Goal: Find specific page/section: Find specific page/section

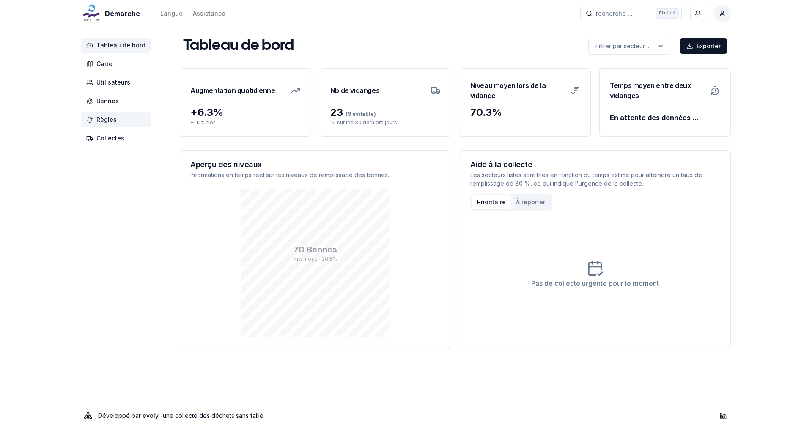
click at [106, 112] on span "Règles" at bounding box center [115, 119] width 69 height 15
click at [107, 101] on span "Bennes" at bounding box center [107, 101] width 22 height 8
click at [107, 104] on span "Bennes" at bounding box center [107, 101] width 22 height 8
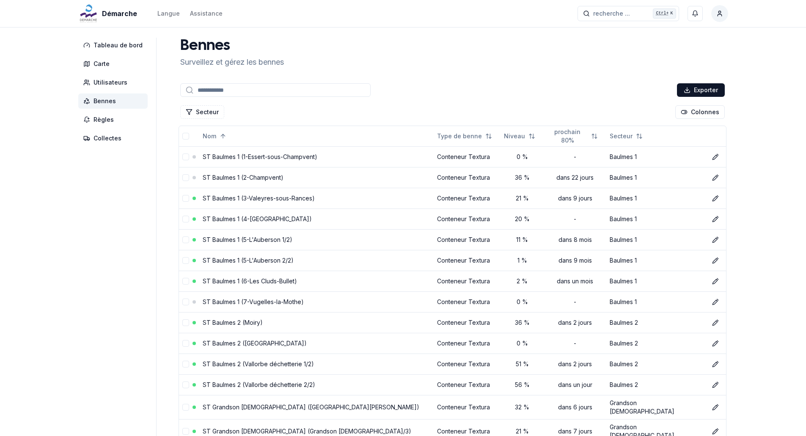
drag, startPoint x: 219, startPoint y: 99, endPoint x: 219, endPoint y: 92, distance: 7.6
click at [203, 109] on button "Secteur" at bounding box center [202, 112] width 44 height 14
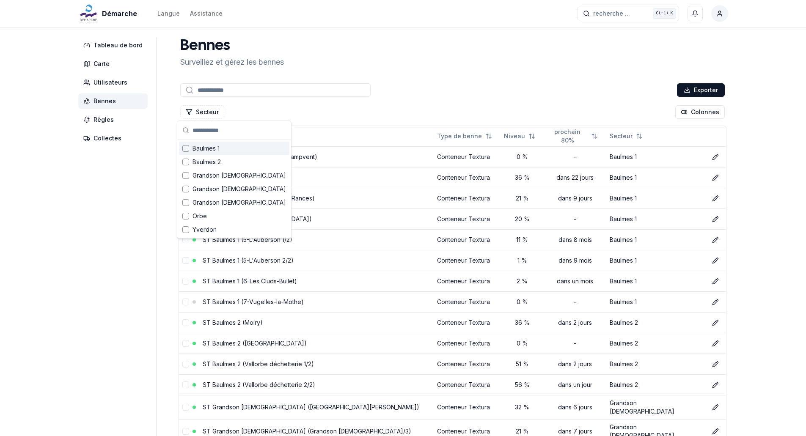
click at [205, 151] on span "Baulmes 1" at bounding box center [206, 148] width 27 height 8
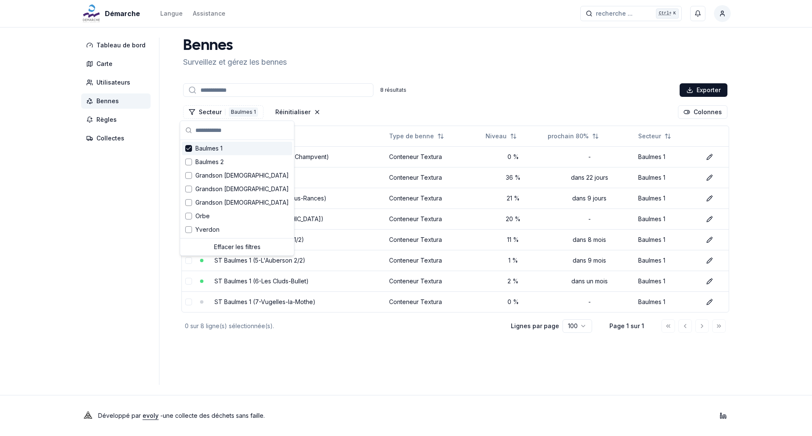
click at [352, 344] on main "Bennes Surveillez et gérez les bennes 8 résultats Exporter Secteur 1 Baulmes 1 …" at bounding box center [455, 211] width 551 height 347
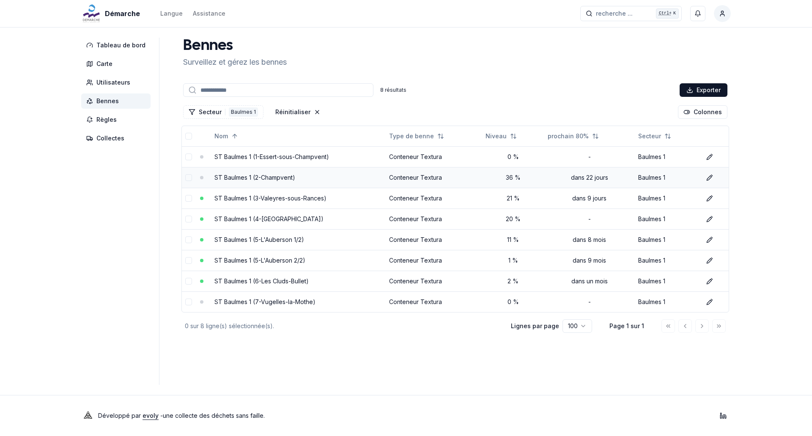
click at [283, 174] on link "ST Baulmes 1 (2-Champvent)" at bounding box center [255, 177] width 81 height 7
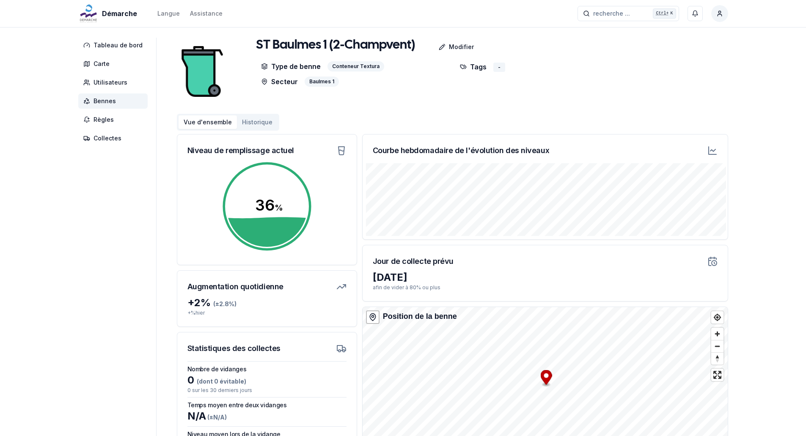
scroll to position [78, 0]
